Goal: Find specific page/section: Find specific page/section

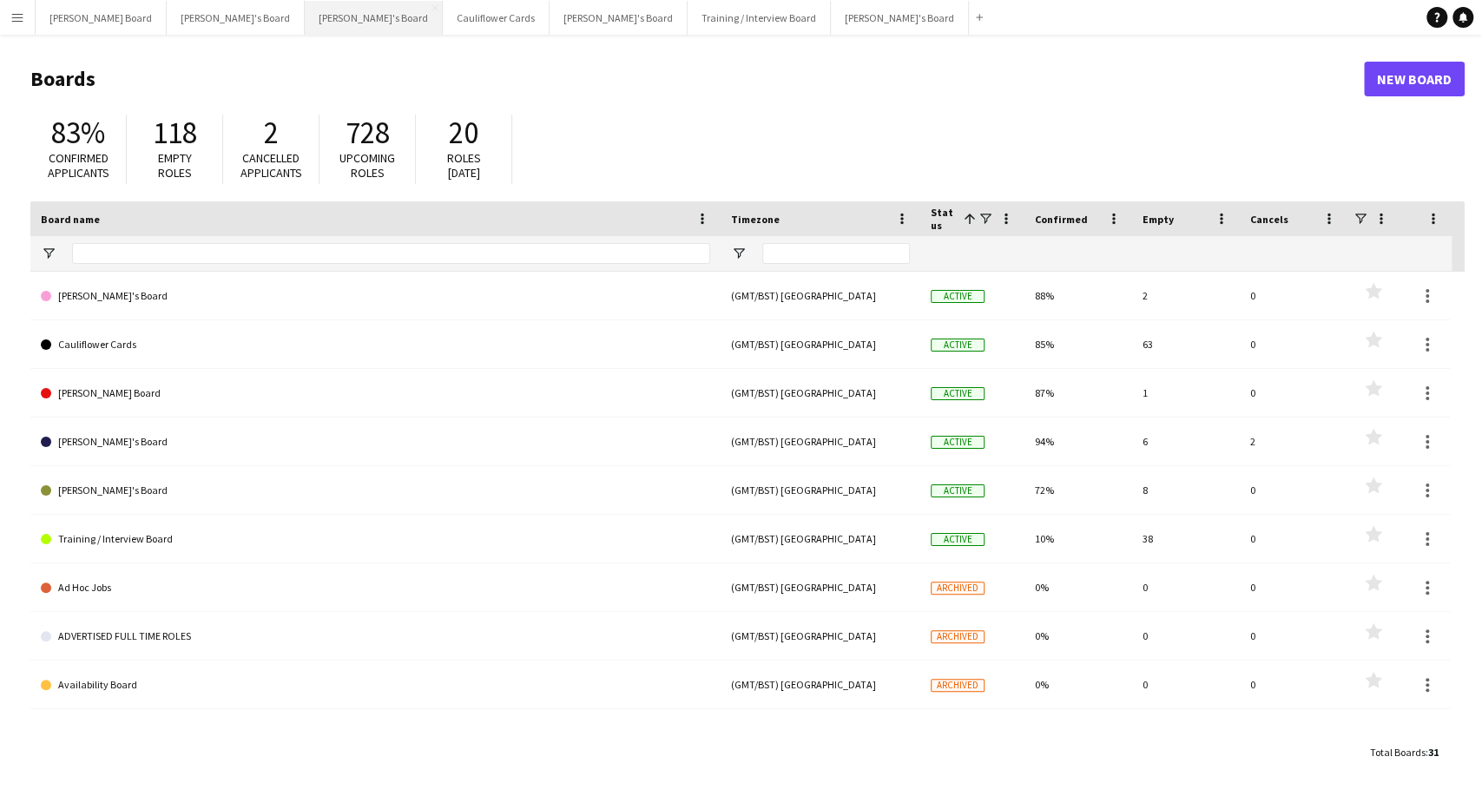
click at [305, 17] on button "[PERSON_NAME]'s Board Close" at bounding box center [374, 18] width 138 height 34
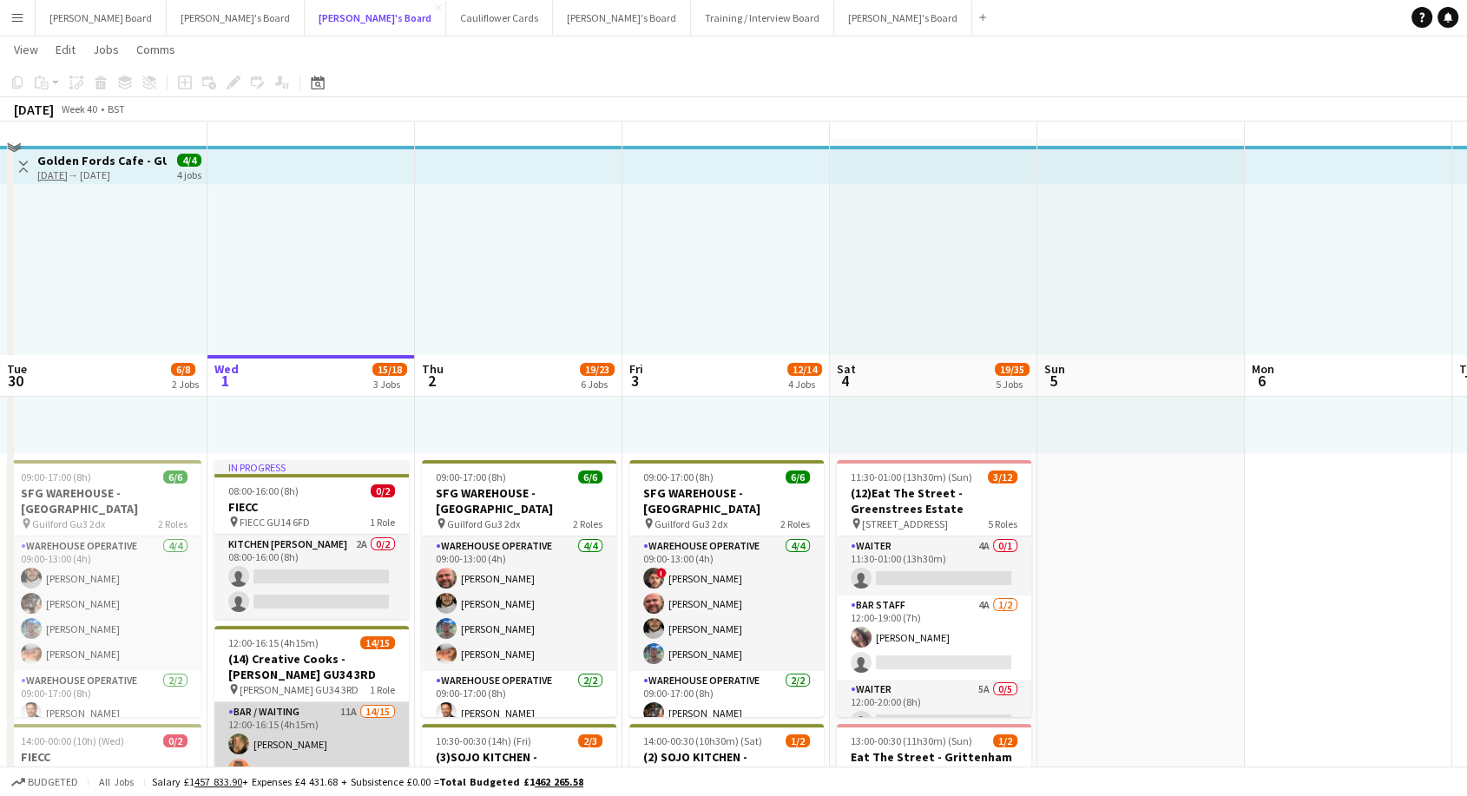
scroll to position [289, 0]
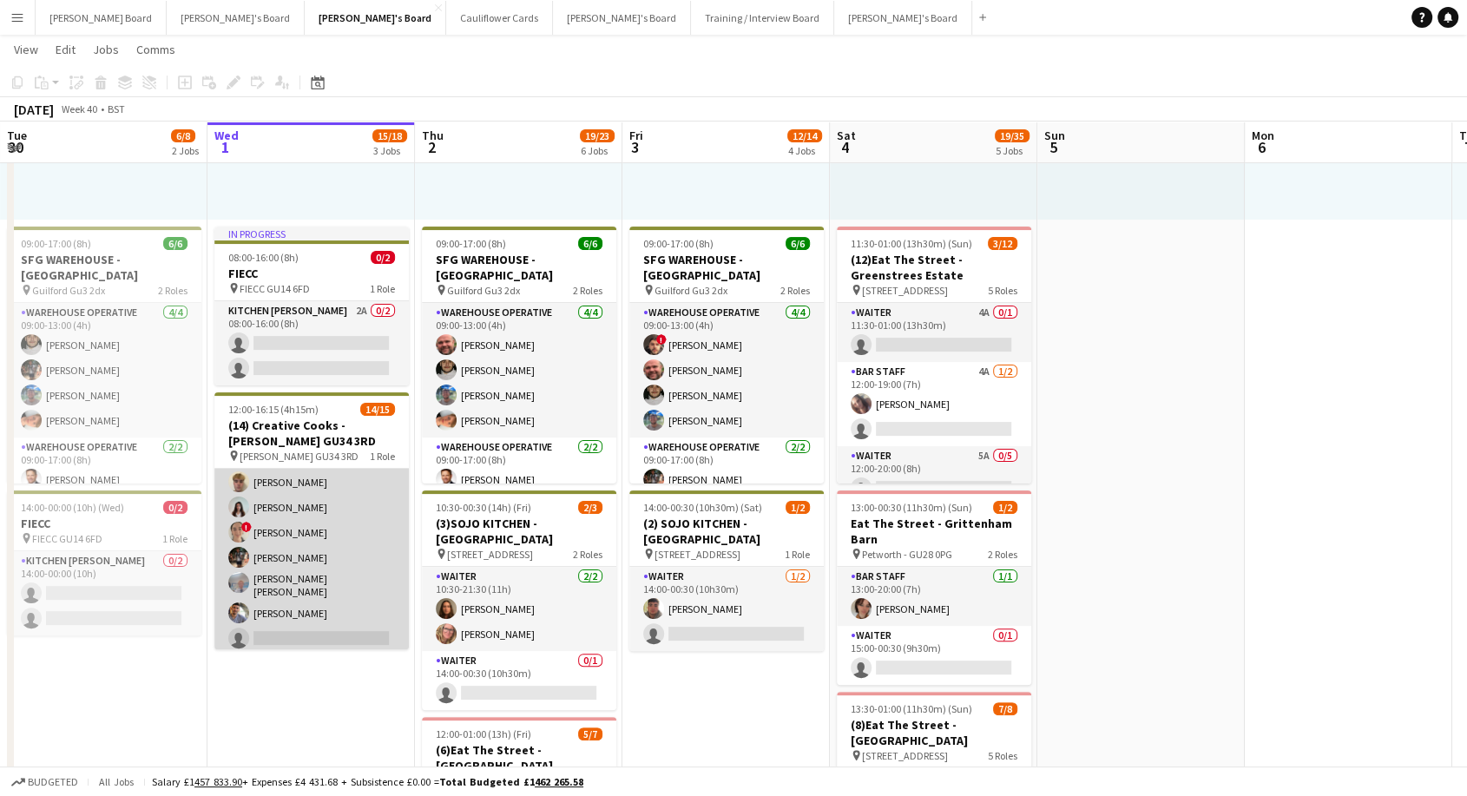
click at [311, 543] on app-card-role "Bar / Waiting 11A 14/15 12:00-16:15 (4h15m) [PERSON_NAME] [PERSON_NAME] [PERSON…" at bounding box center [311, 447] width 194 height 417
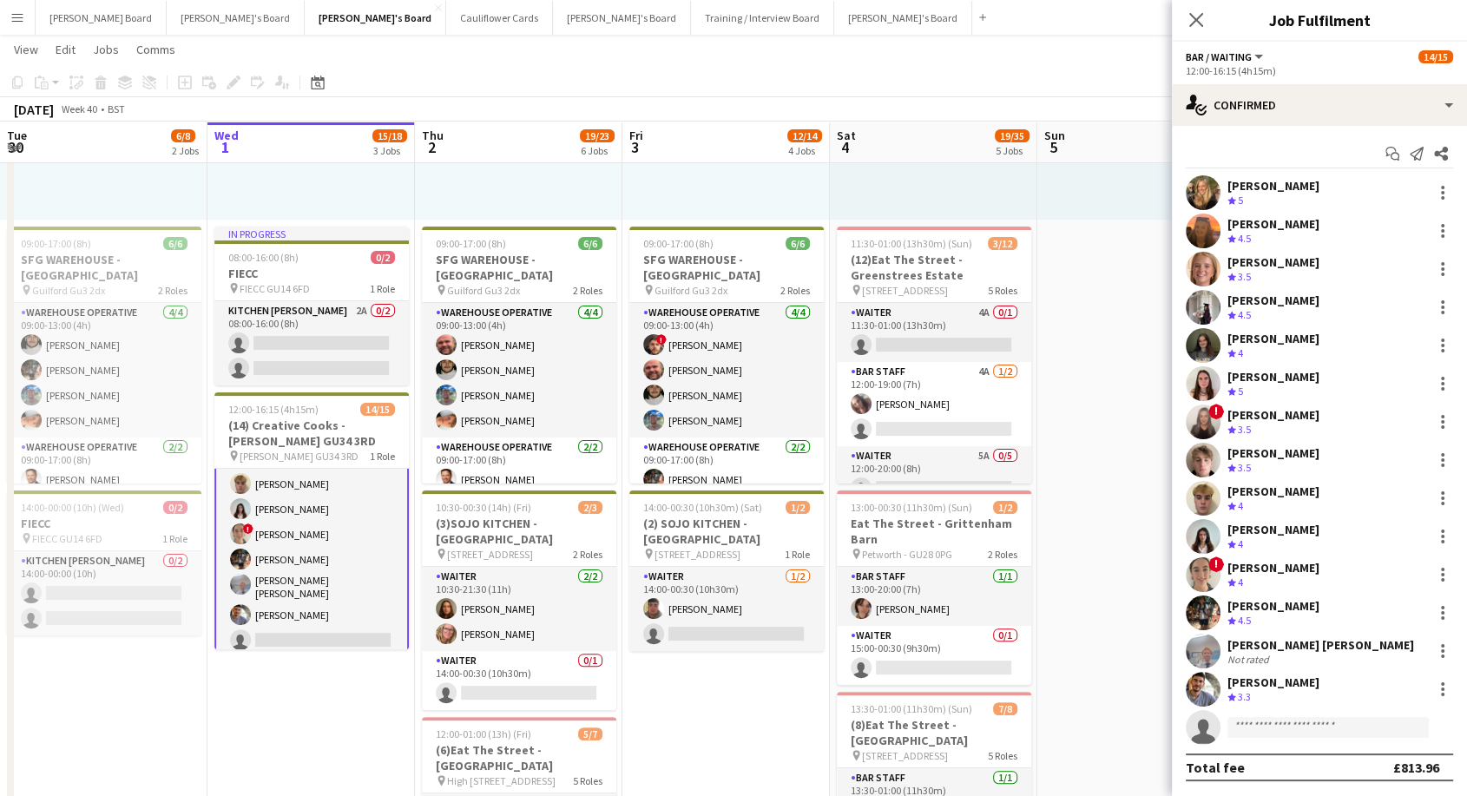
scroll to position [232, 0]
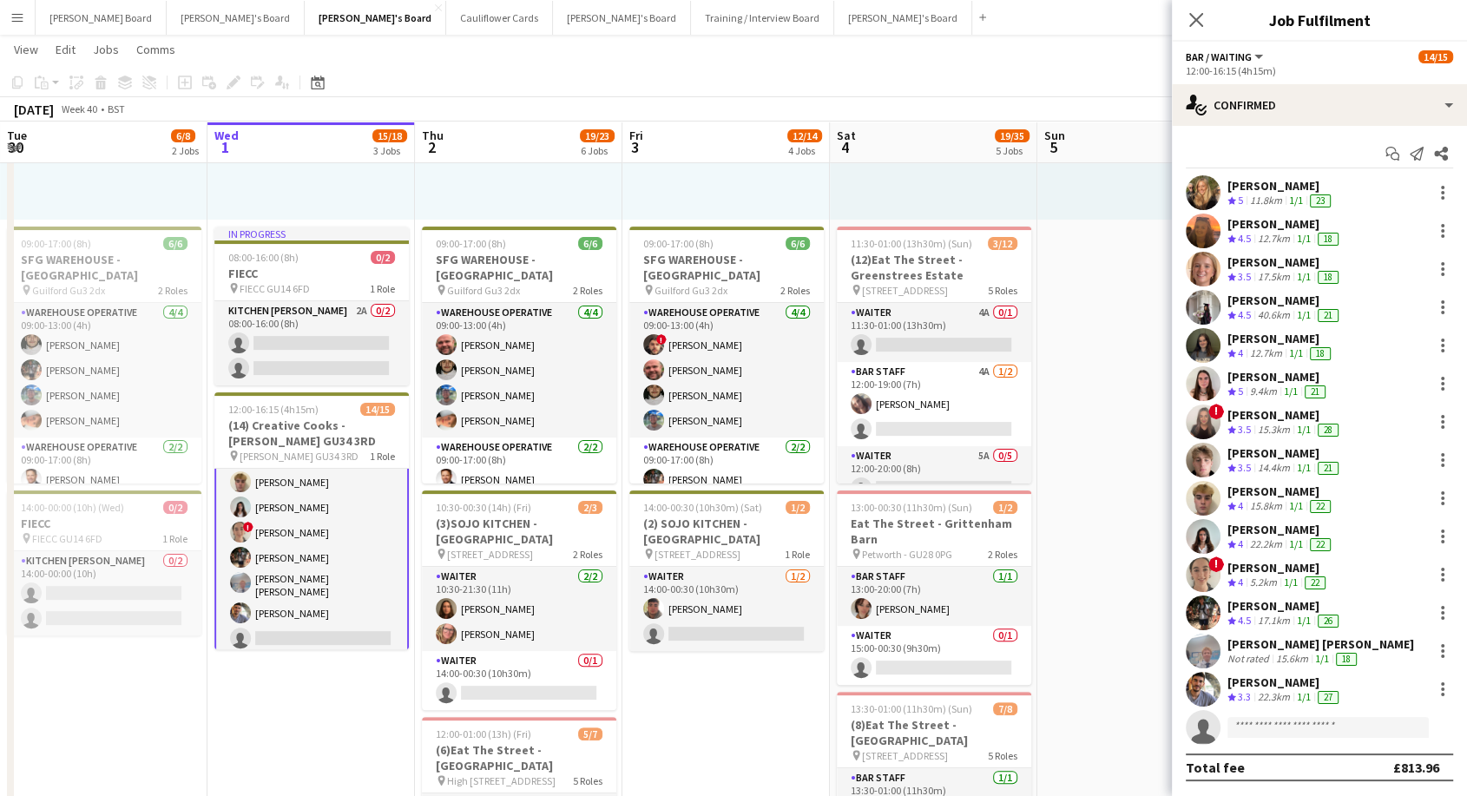
click at [1320, 649] on div "[PERSON_NAME] [PERSON_NAME]" at bounding box center [1321, 644] width 187 height 16
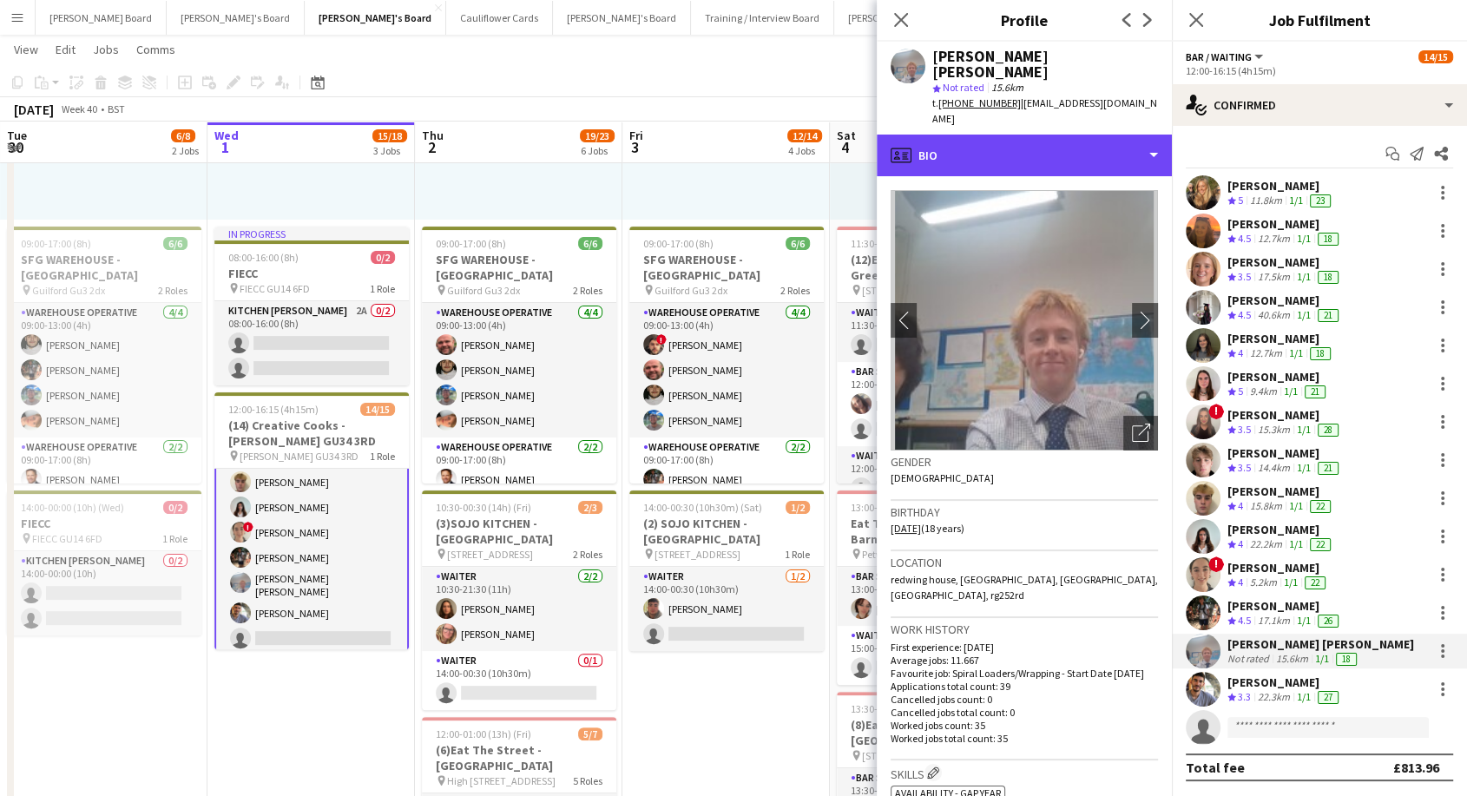
drag, startPoint x: 1000, startPoint y: 134, endPoint x: 1004, endPoint y: 156, distance: 22.8
click at [1000, 135] on div "profile Bio" at bounding box center [1024, 156] width 295 height 42
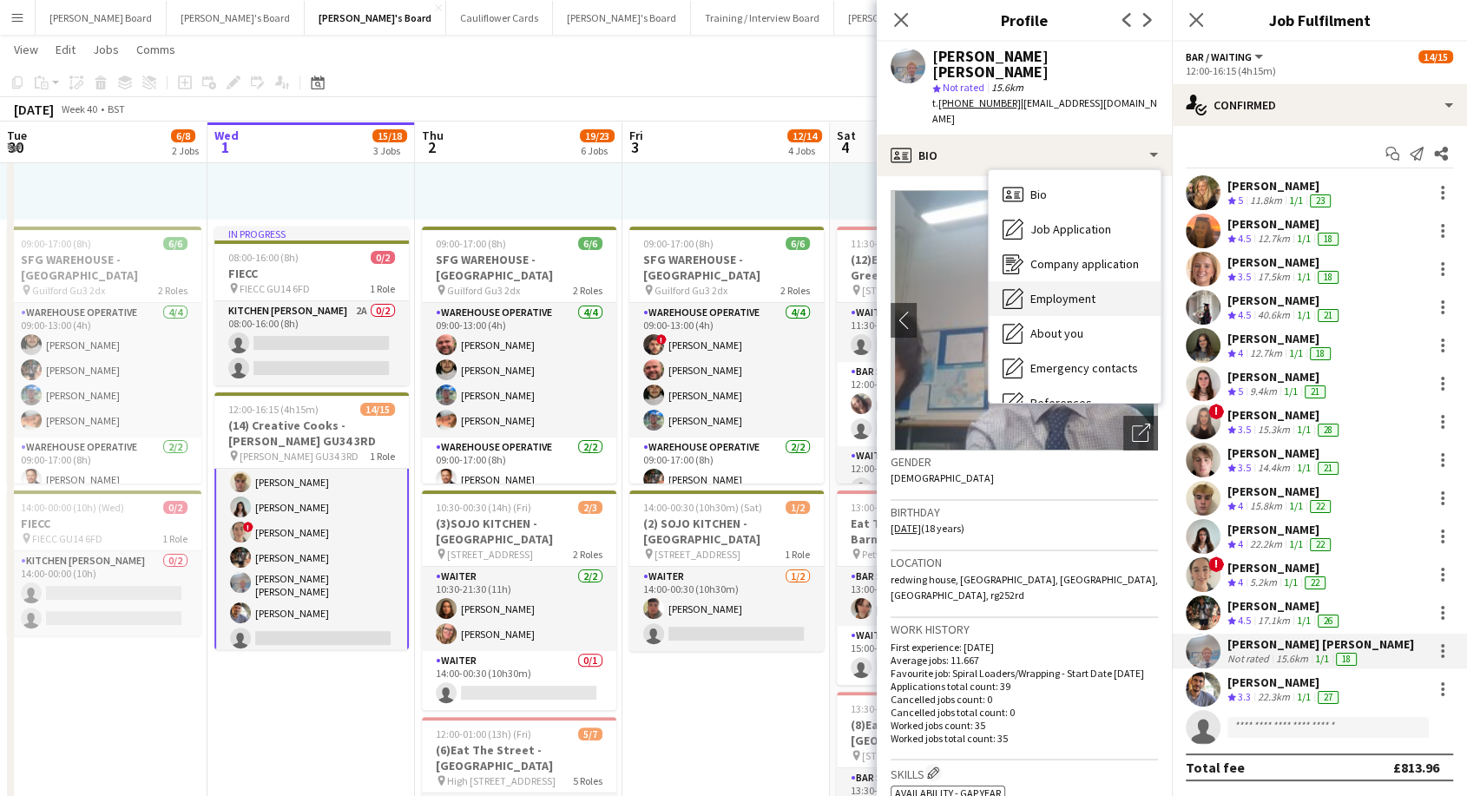
click at [1083, 291] on span "Employment" at bounding box center [1063, 299] width 65 height 16
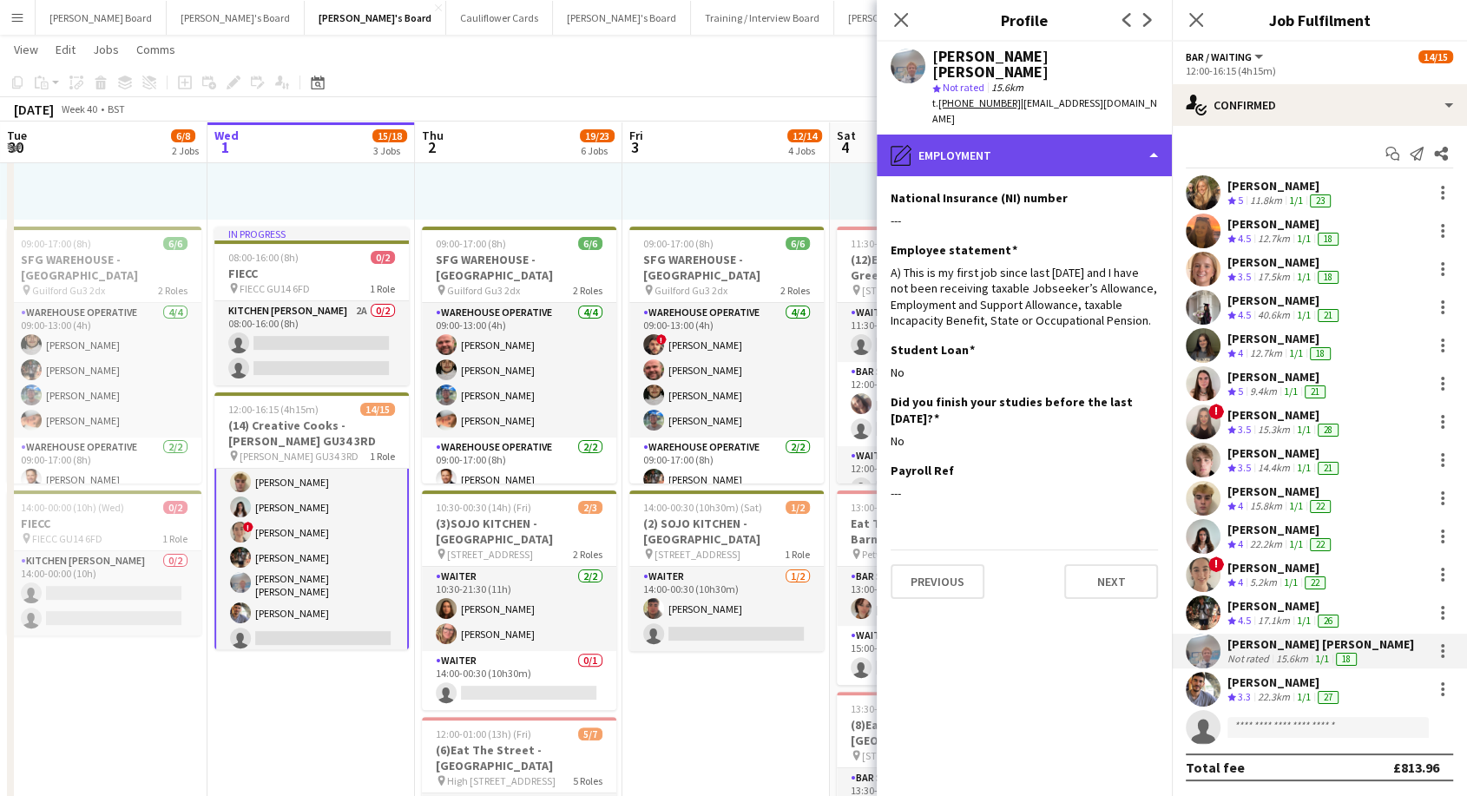
drag, startPoint x: 1005, startPoint y: 155, endPoint x: 1012, endPoint y: 169, distance: 16.3
click at [1005, 155] on div "pencil4 Employment" at bounding box center [1024, 156] width 295 height 42
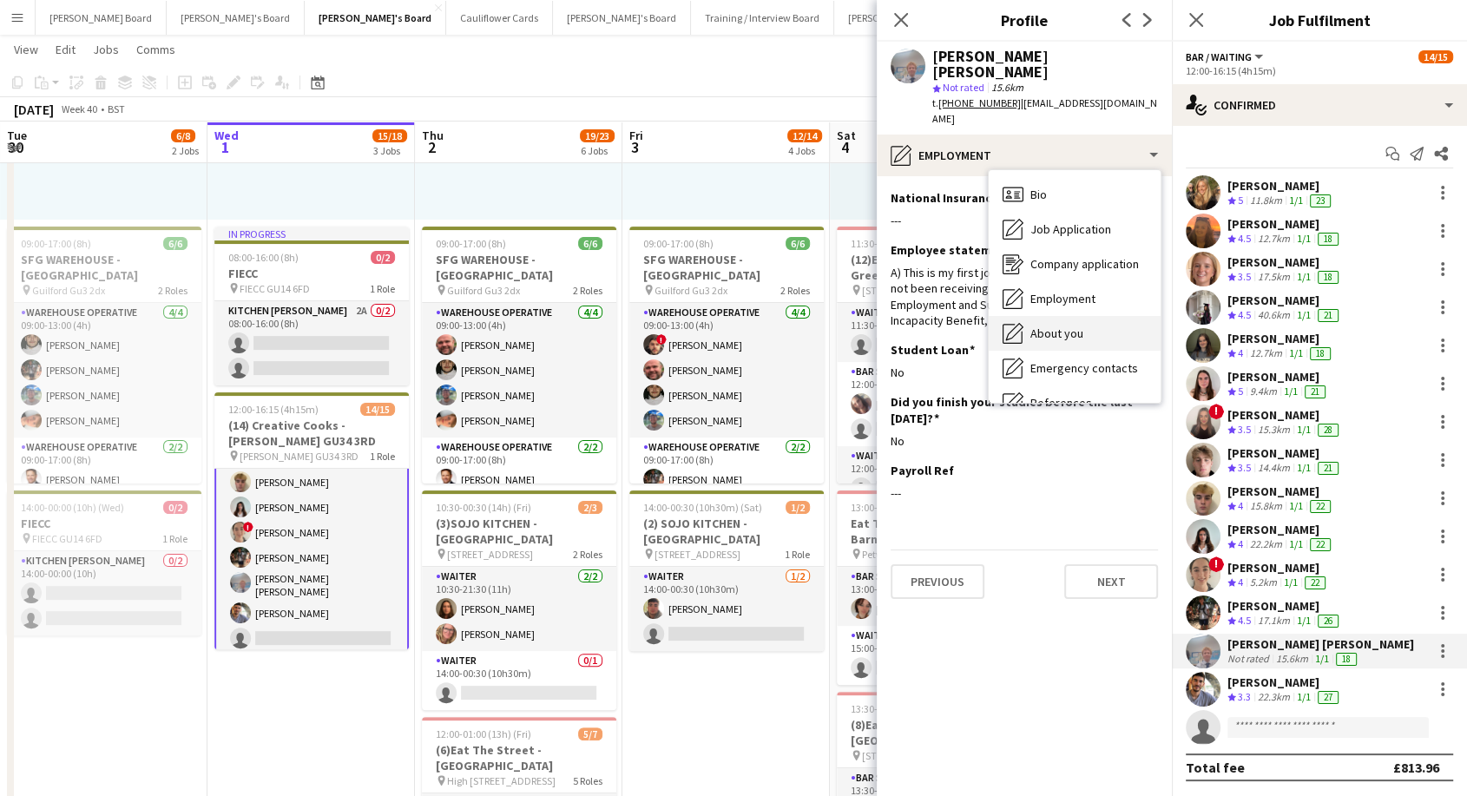
click at [1082, 327] on div "About you About you" at bounding box center [1075, 333] width 172 height 35
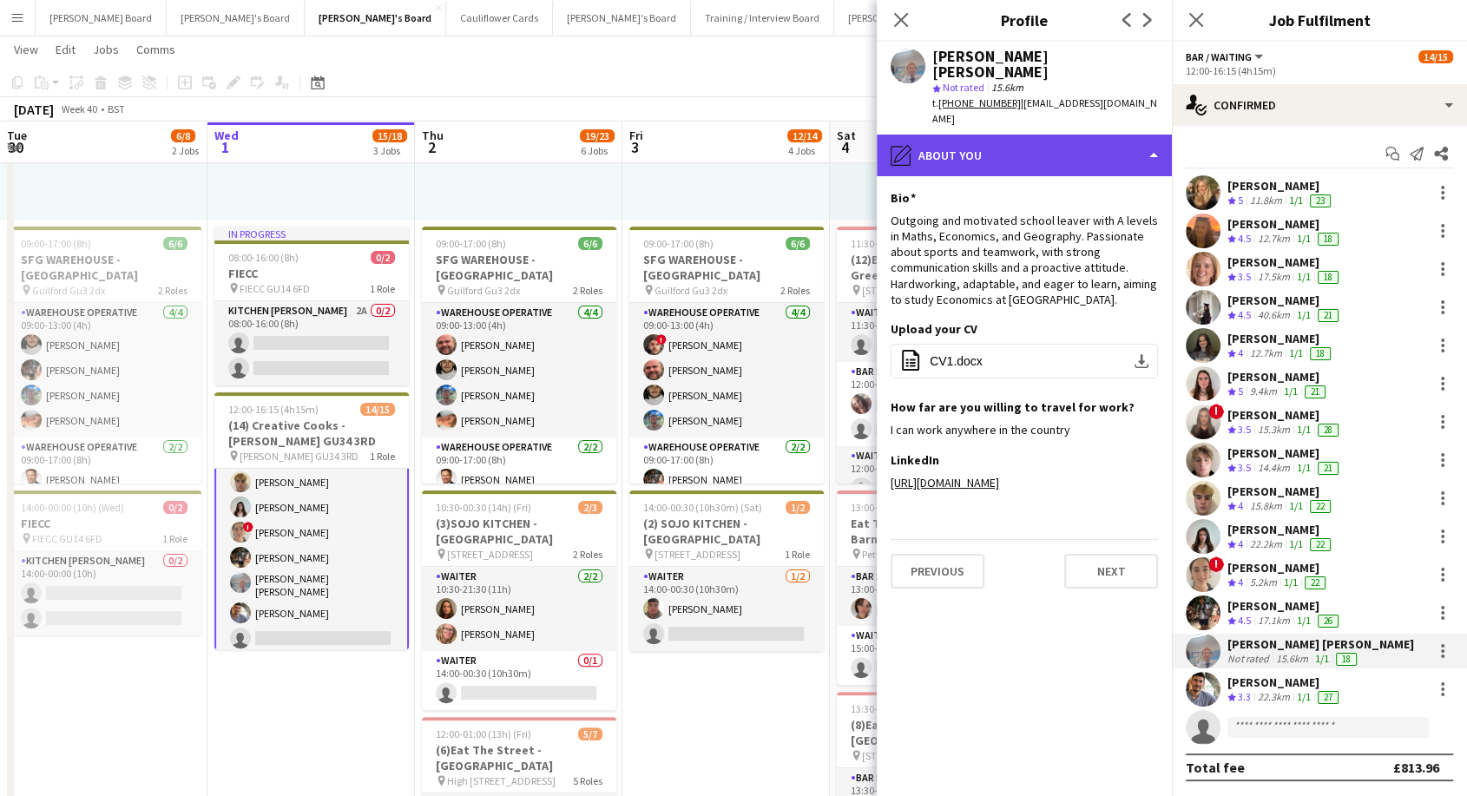
click at [1008, 139] on div "pencil4 About you" at bounding box center [1024, 156] width 295 height 42
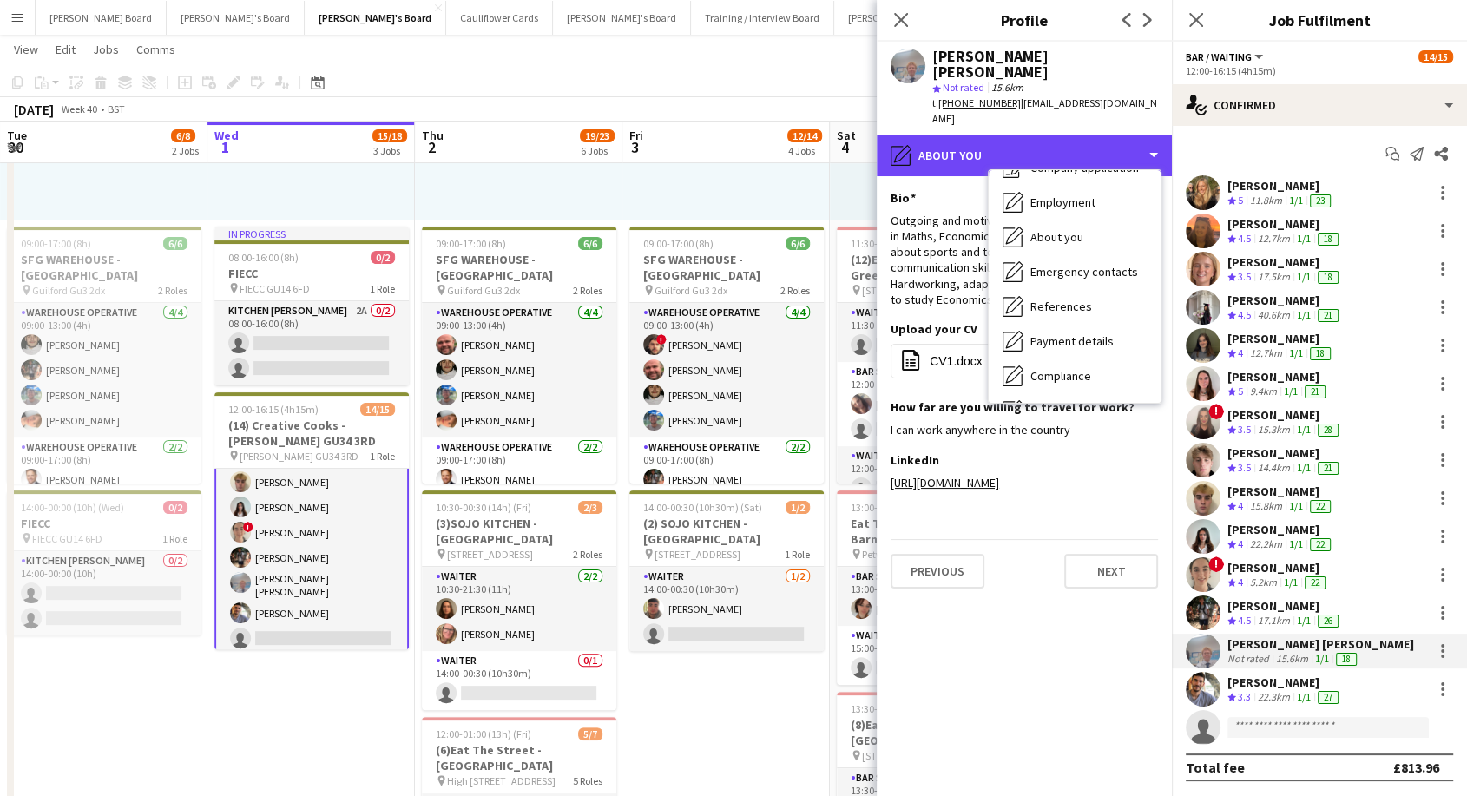
scroll to position [193, 0]
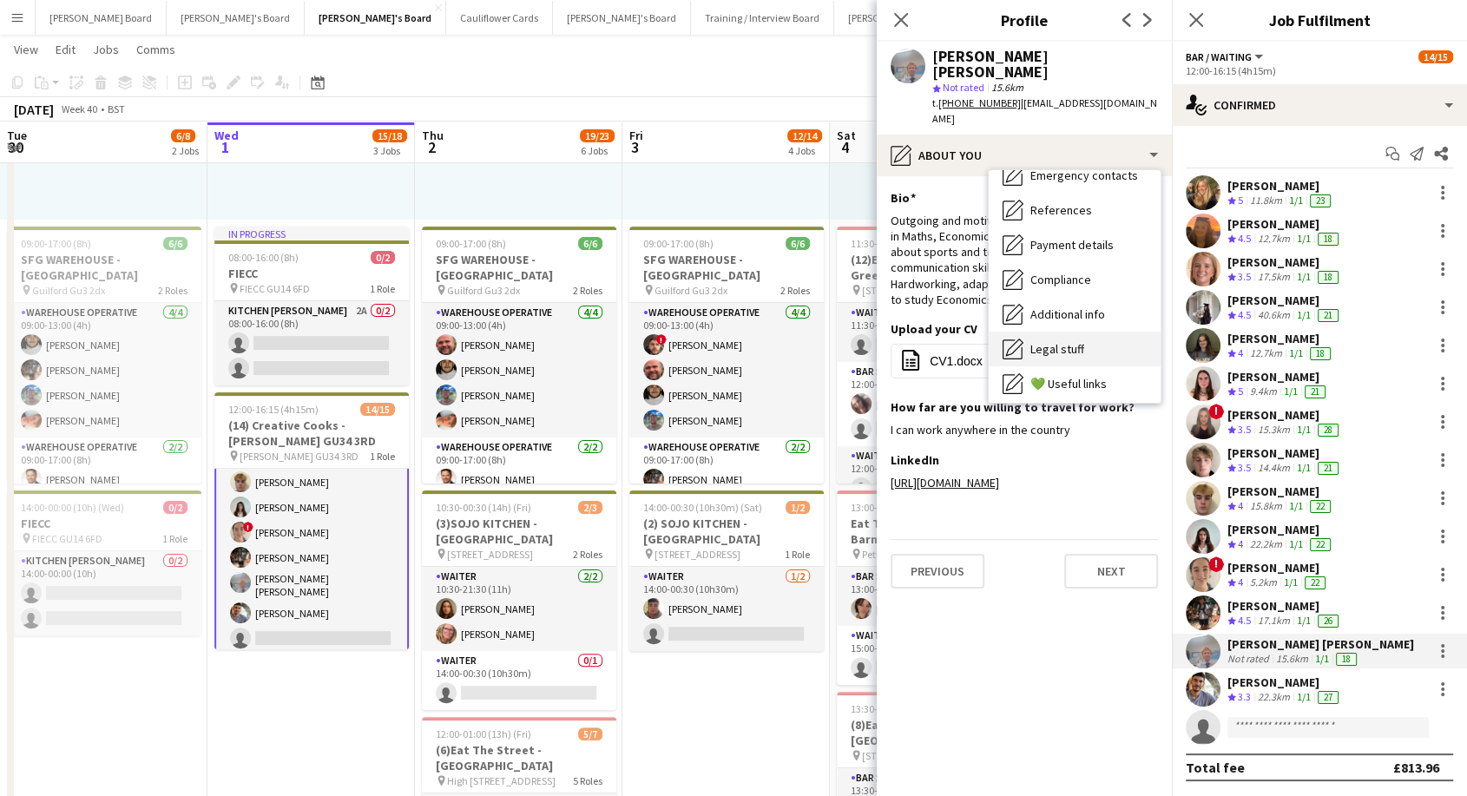
click at [1083, 341] on span "Legal stuff" at bounding box center [1058, 349] width 54 height 16
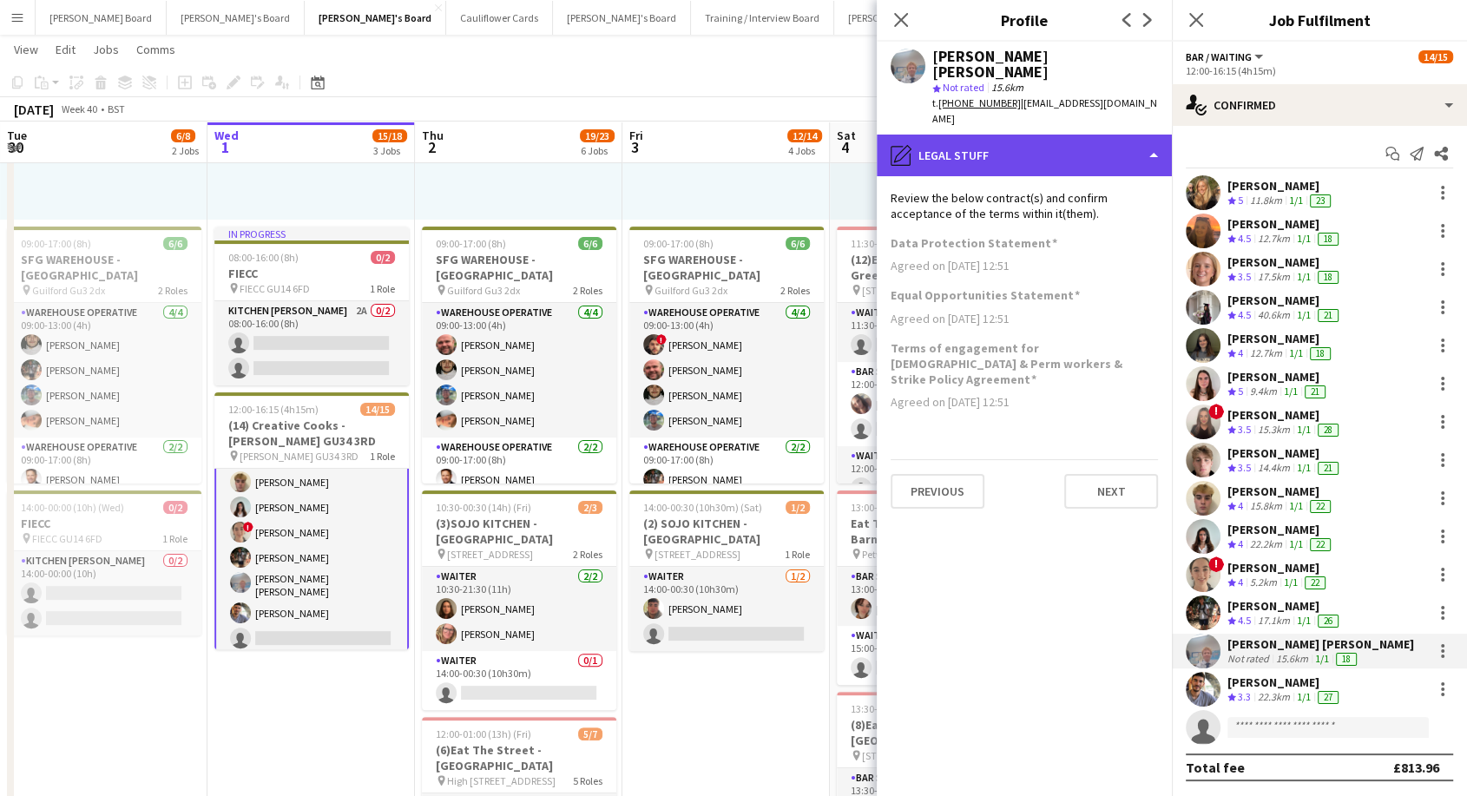
click at [1045, 137] on div "pencil4 Legal stuff" at bounding box center [1024, 156] width 295 height 42
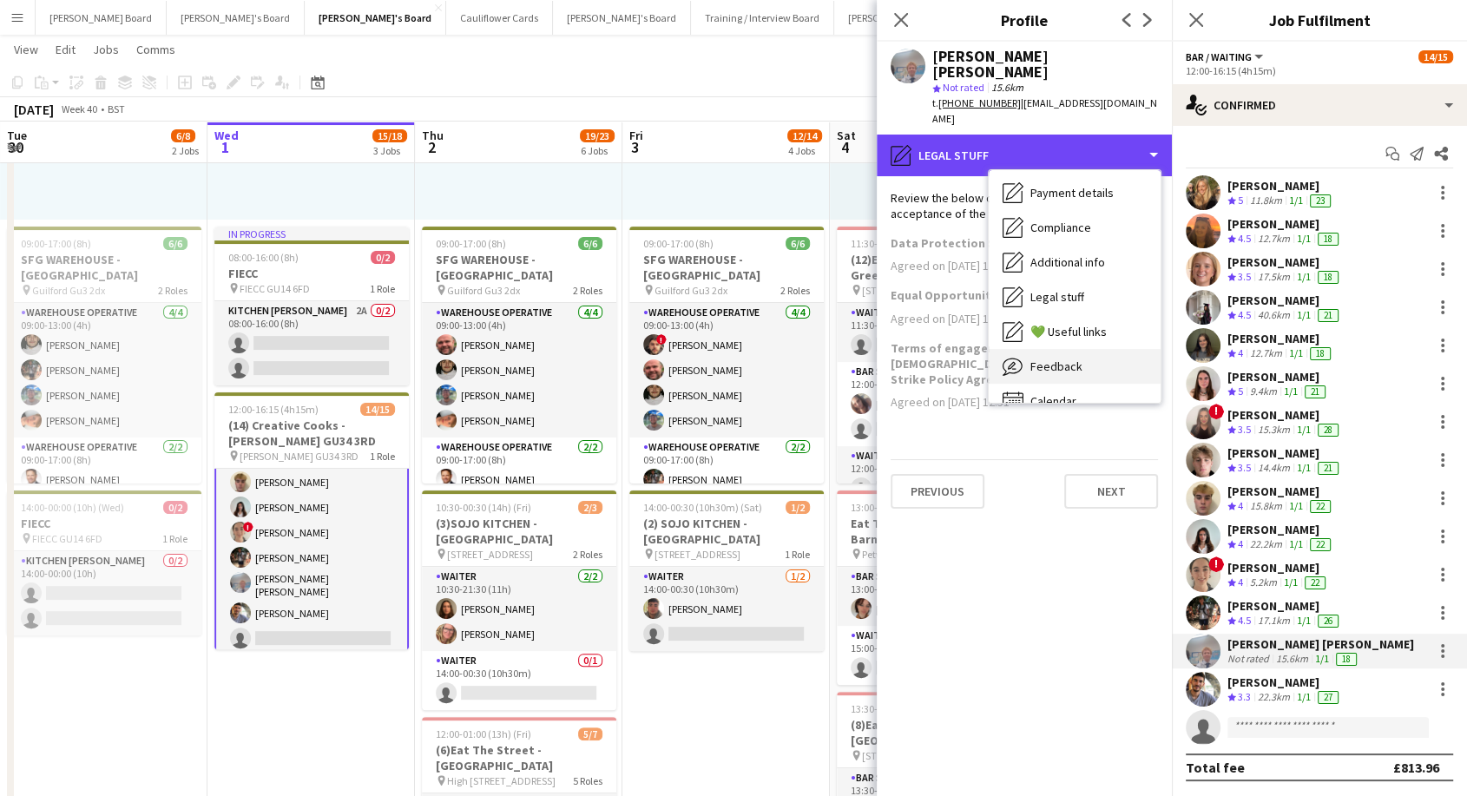
scroll to position [267, 0]
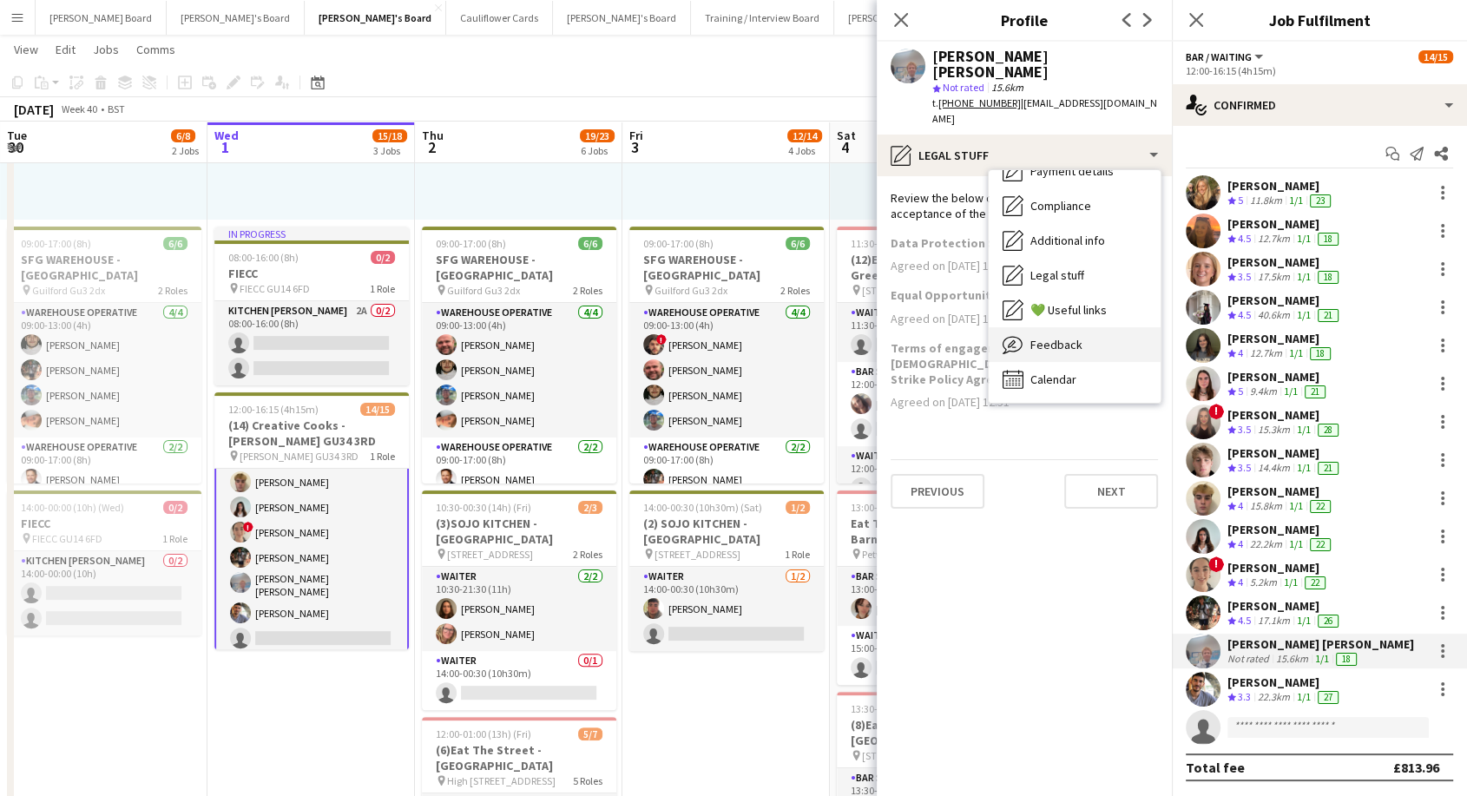
click at [1085, 333] on div "Feedback Feedback" at bounding box center [1075, 344] width 172 height 35
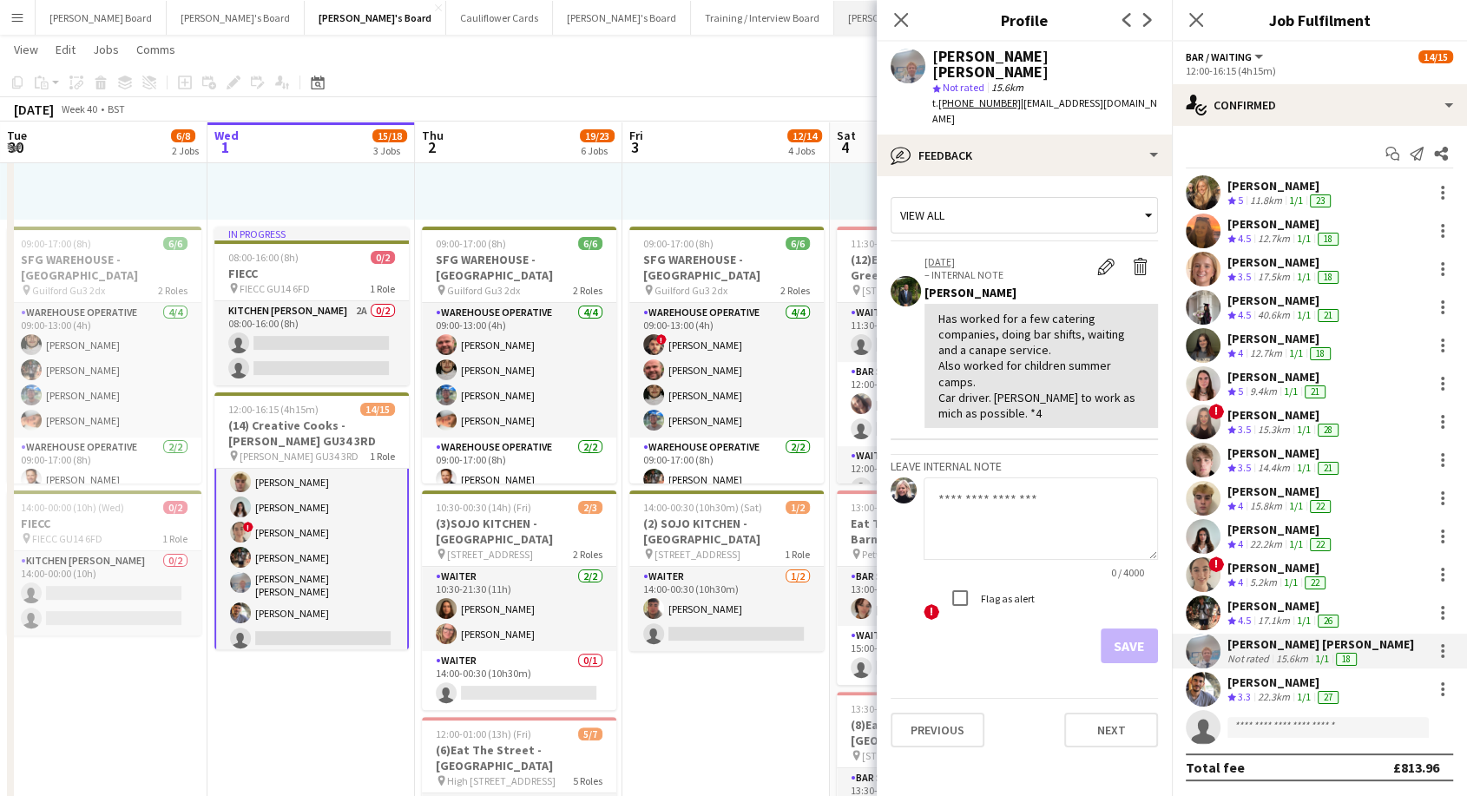
click at [834, 23] on button "[PERSON_NAME]'s Board Close" at bounding box center [903, 18] width 138 height 34
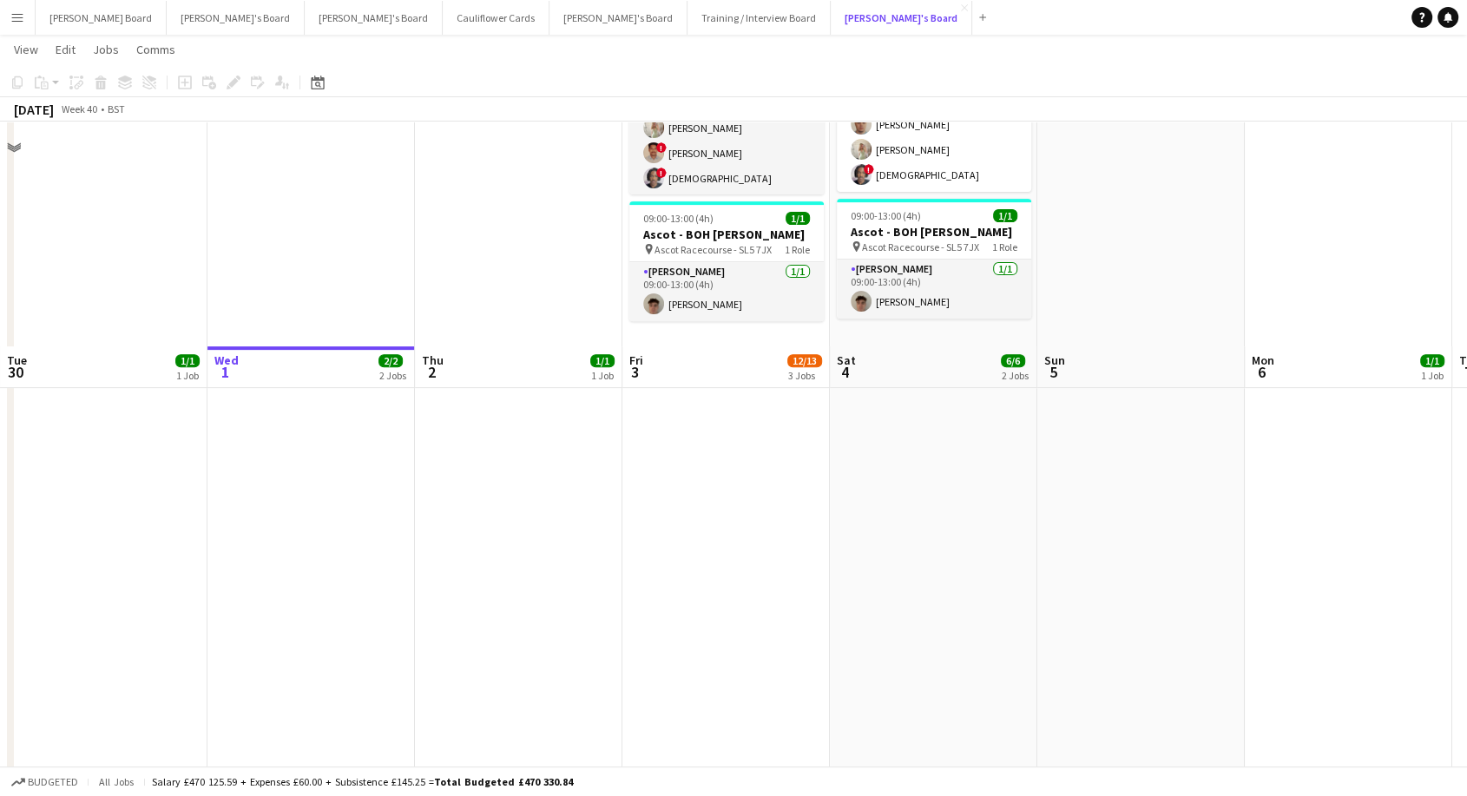
scroll to position [1157, 0]
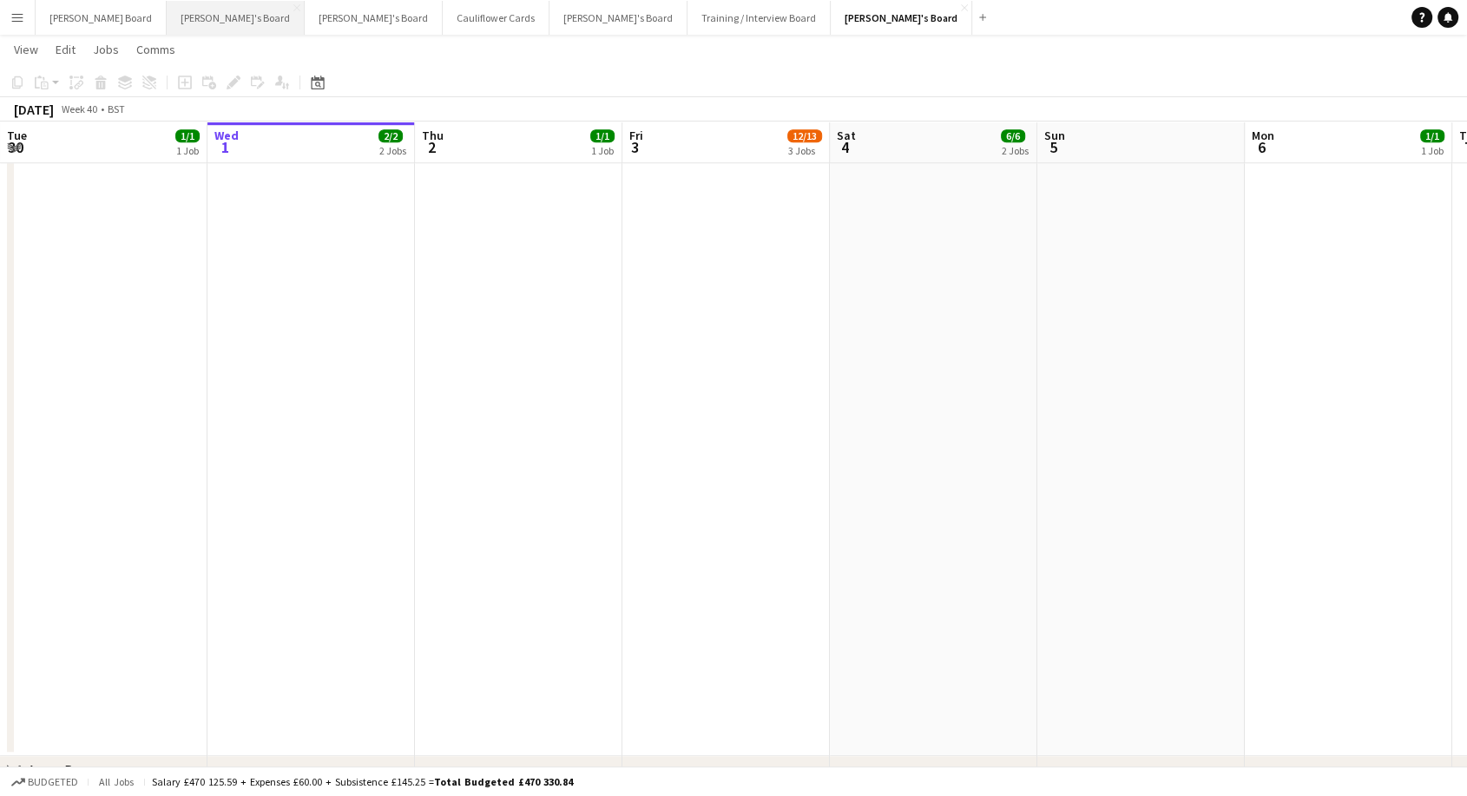
click at [167, 23] on button "[PERSON_NAME]'s Board Close" at bounding box center [236, 18] width 138 height 34
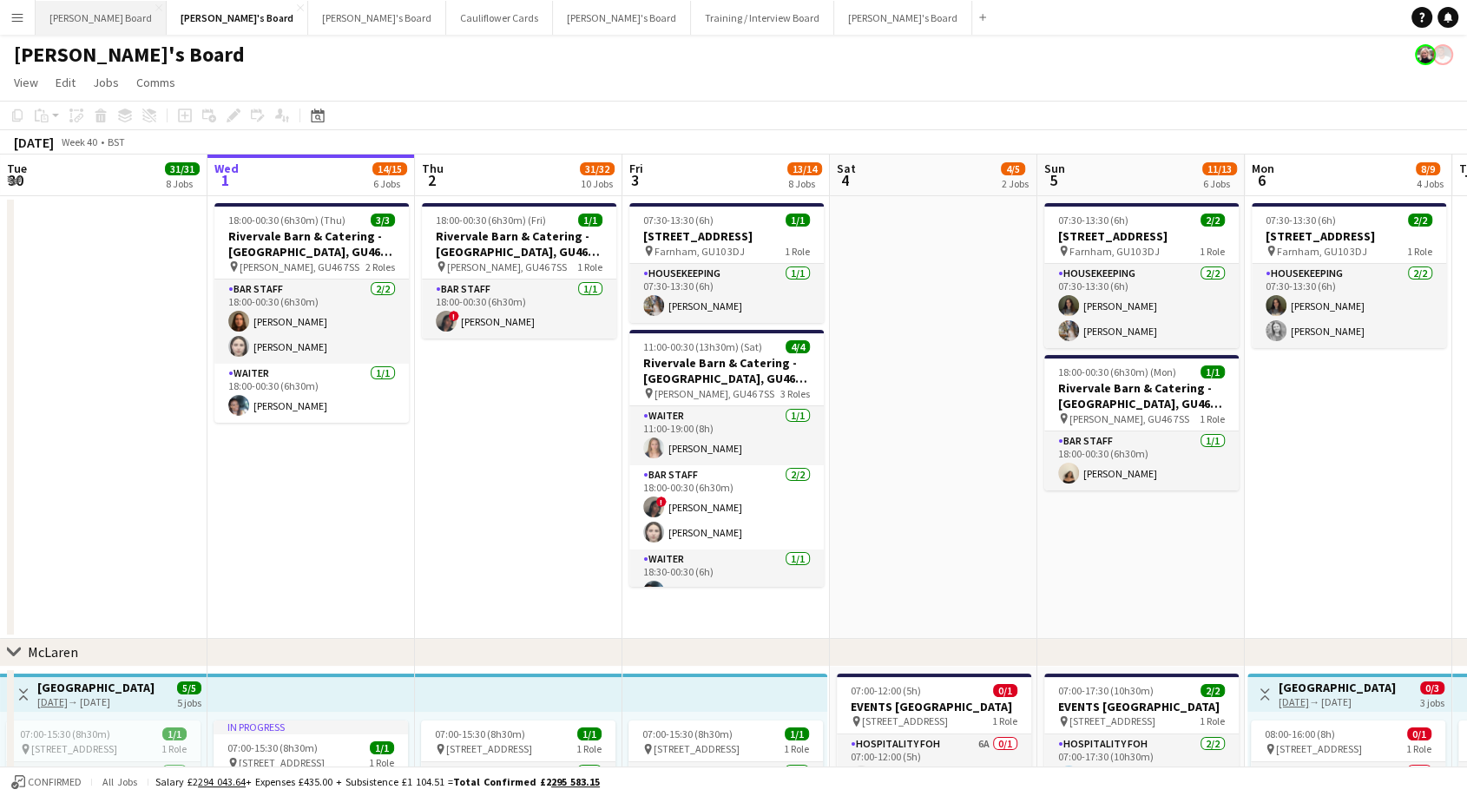
click at [89, 10] on button "[PERSON_NAME] Board Close" at bounding box center [101, 18] width 131 height 34
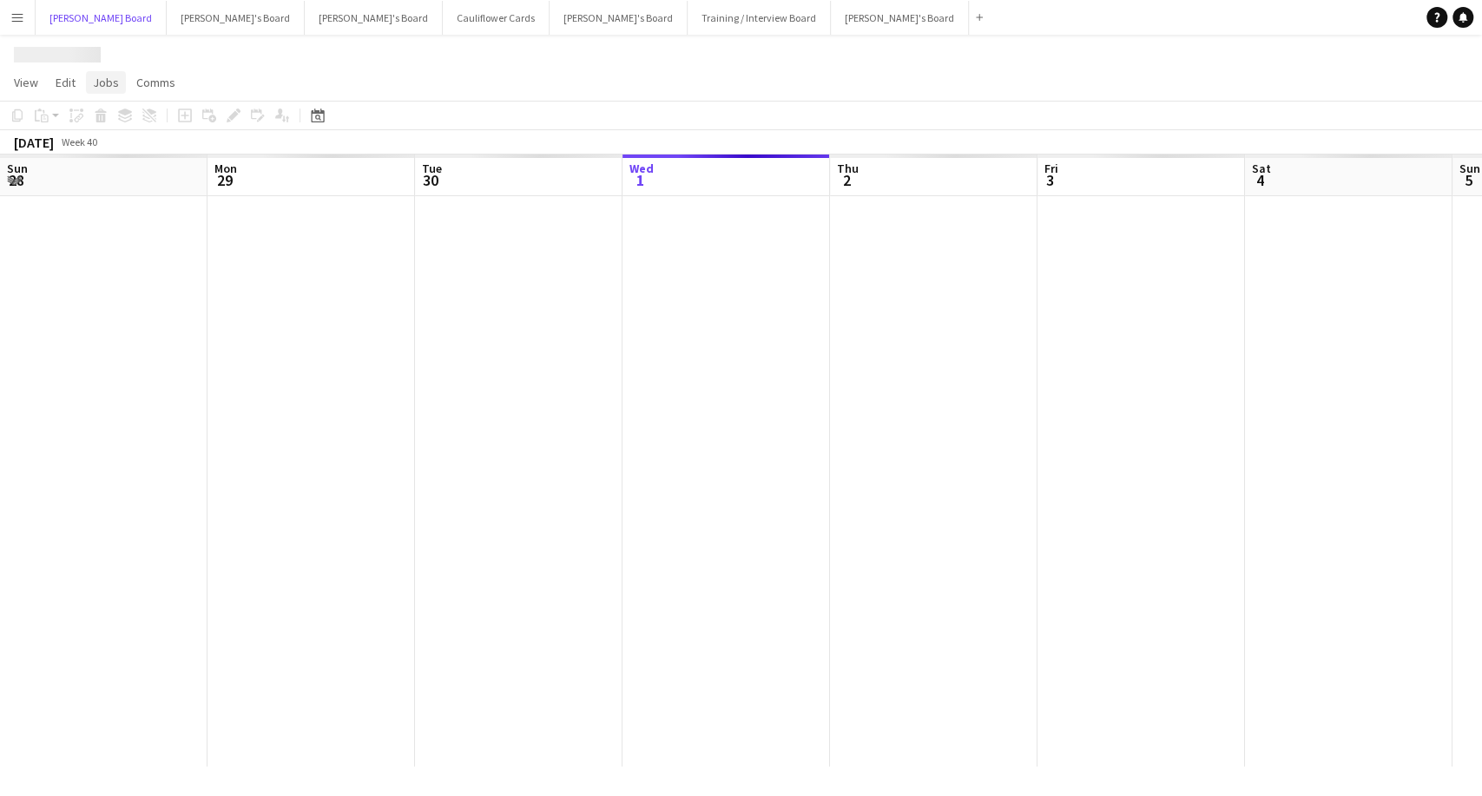
scroll to position [0, 415]
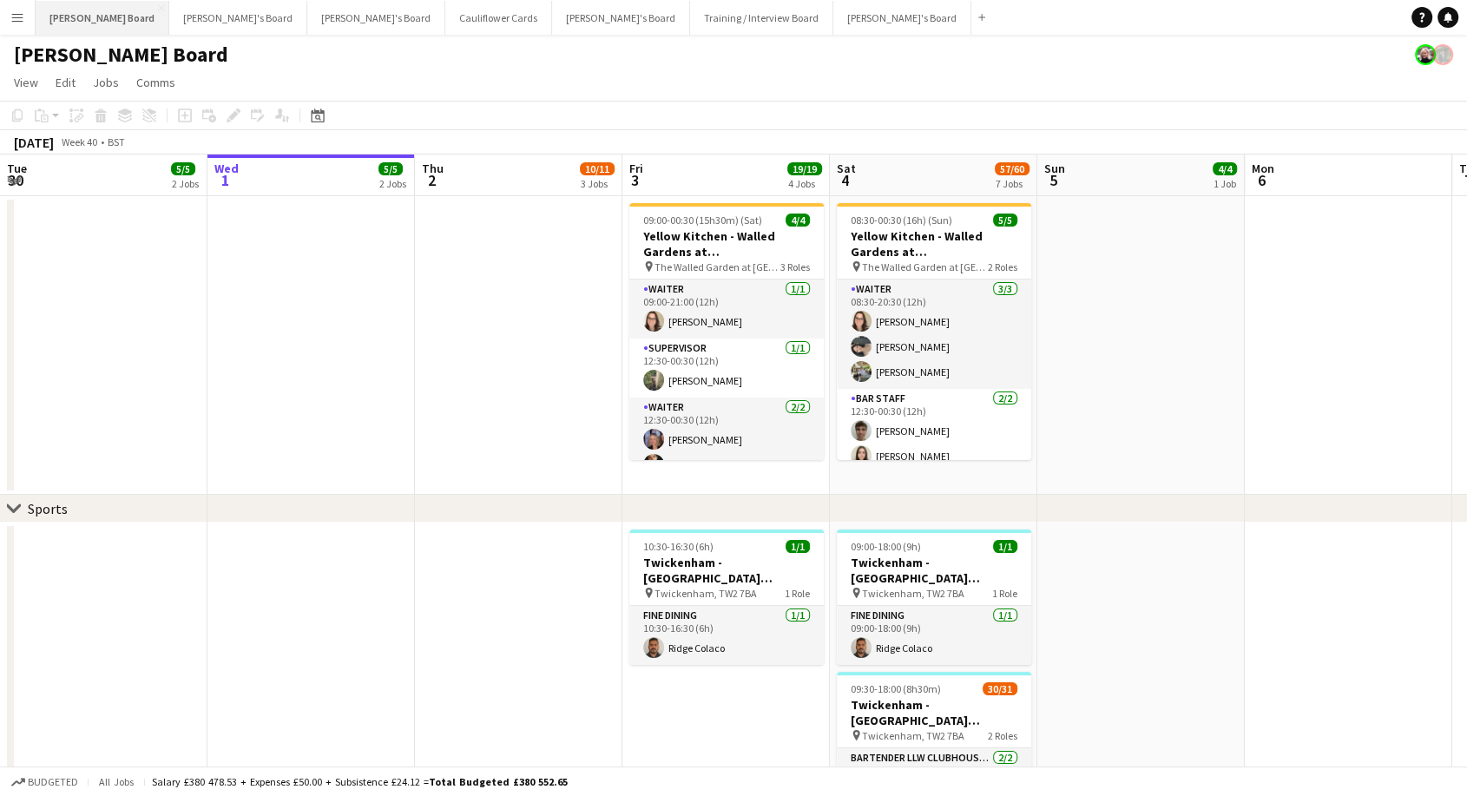
click at [76, 21] on button "[PERSON_NAME] Board Close" at bounding box center [103, 18] width 134 height 34
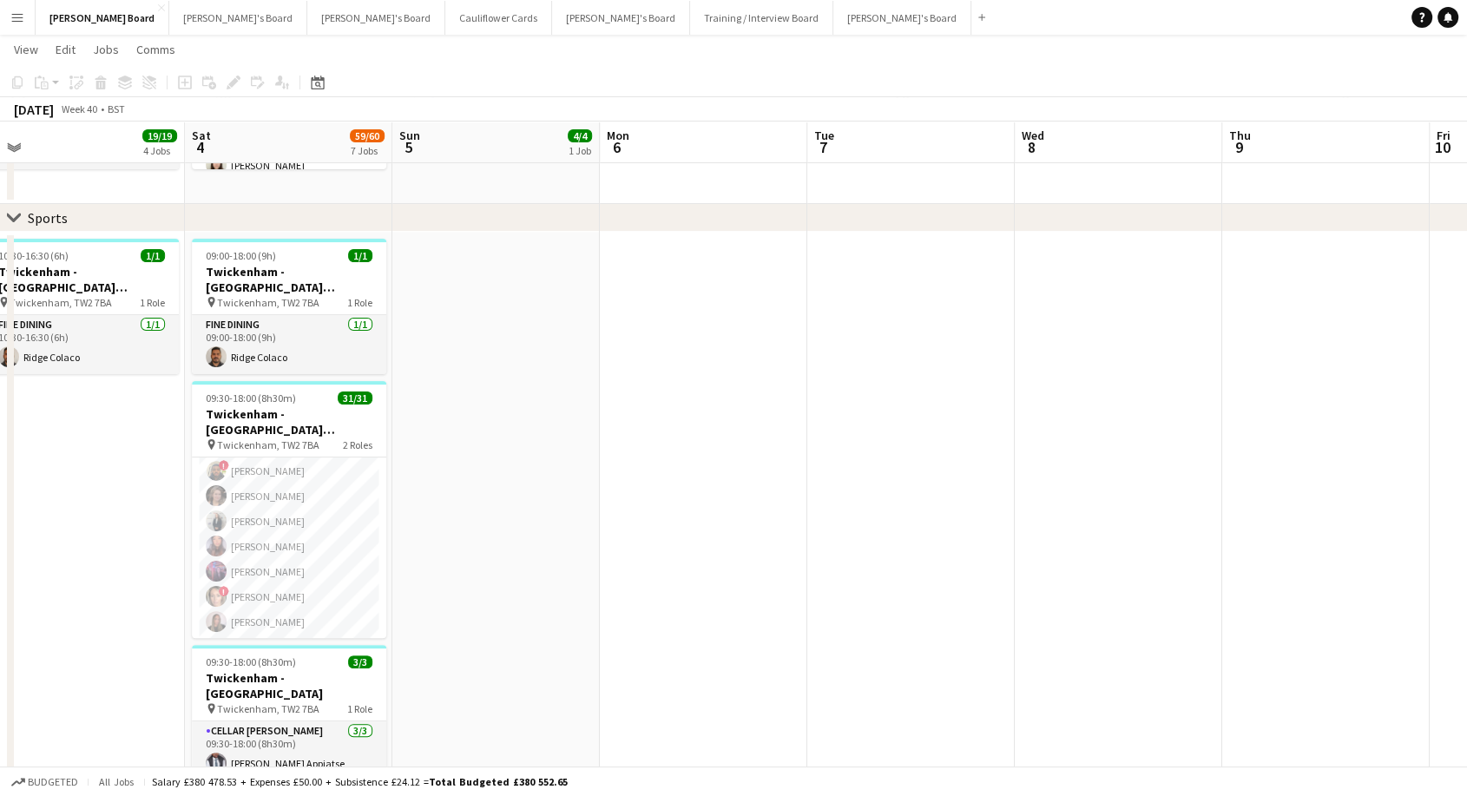
scroll to position [0, 646]
drag, startPoint x: 1130, startPoint y: 406, endPoint x: 484, endPoint y: 403, distance: 646.0
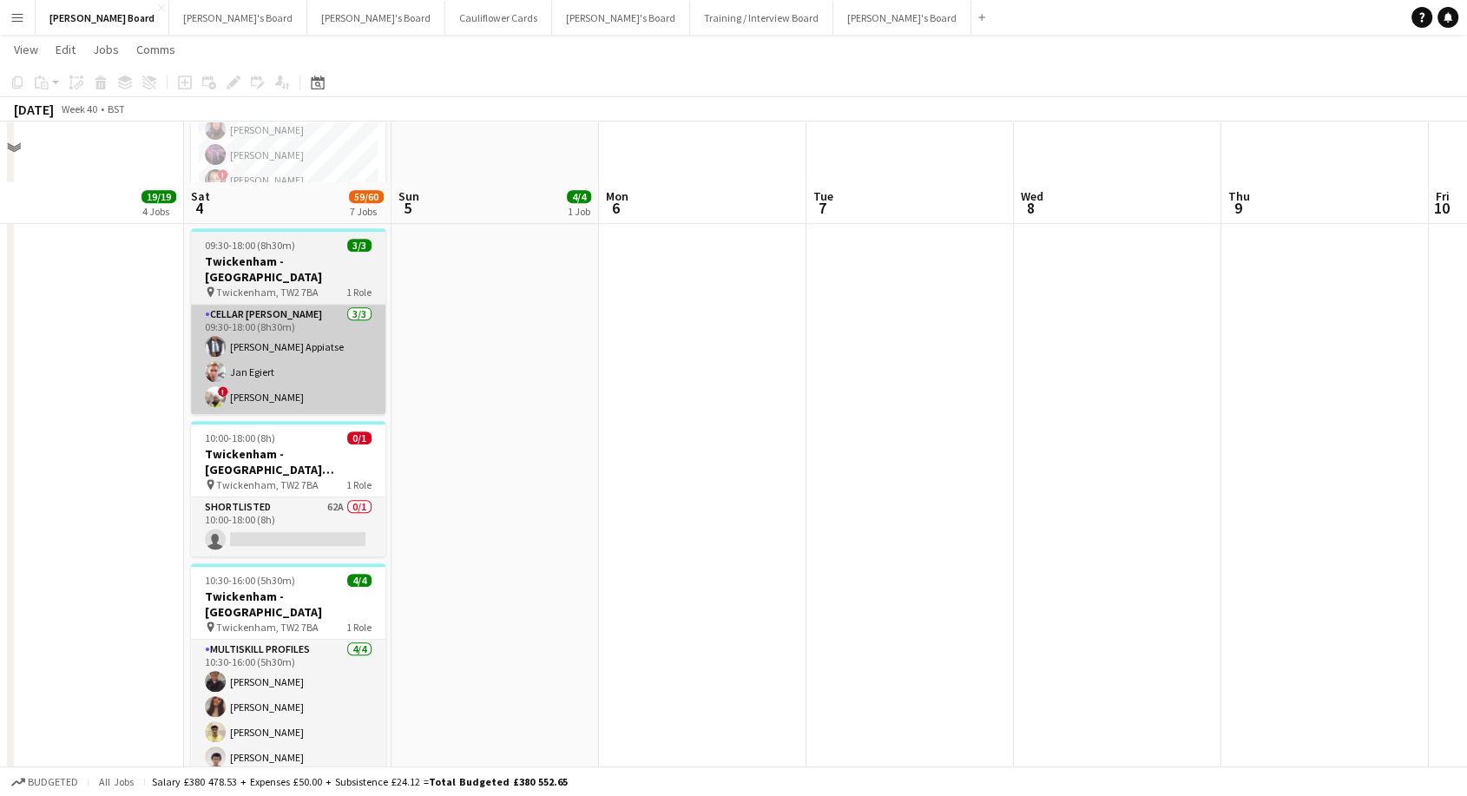
scroll to position [771, 0]
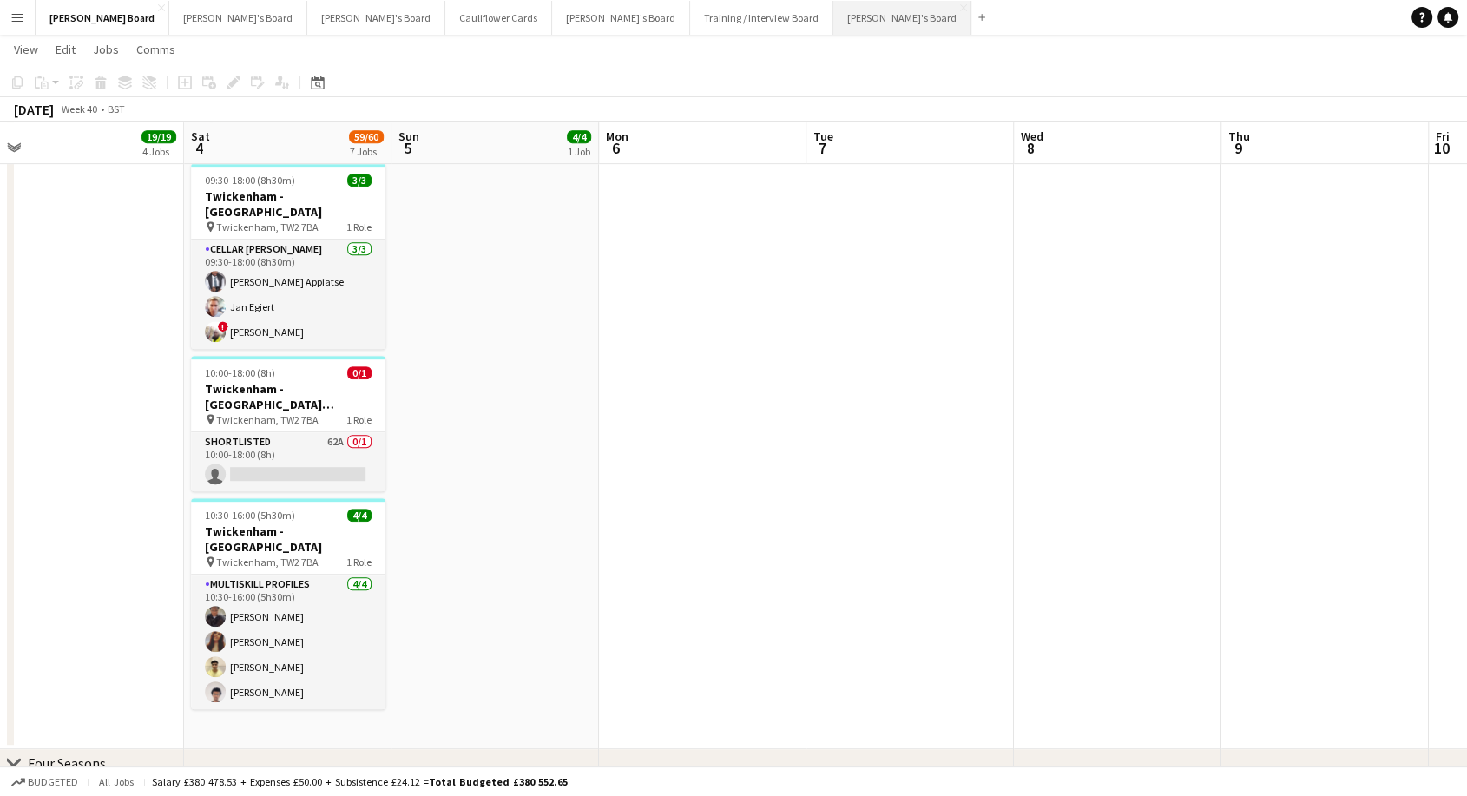
click at [834, 13] on button "[PERSON_NAME]'s Board Close" at bounding box center [903, 18] width 138 height 34
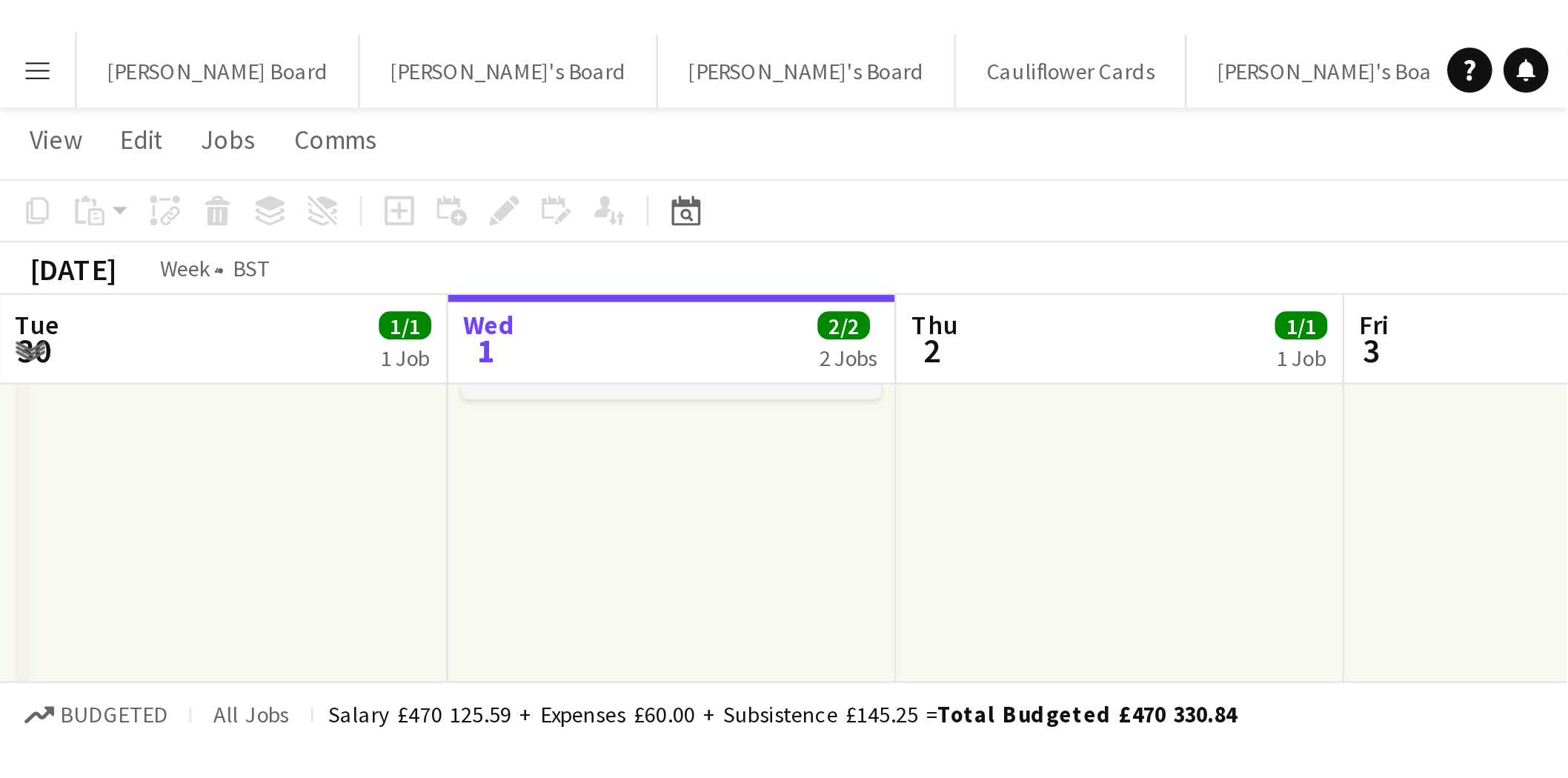
scroll to position [0, 353]
